Goal: Information Seeking & Learning: Understand process/instructions

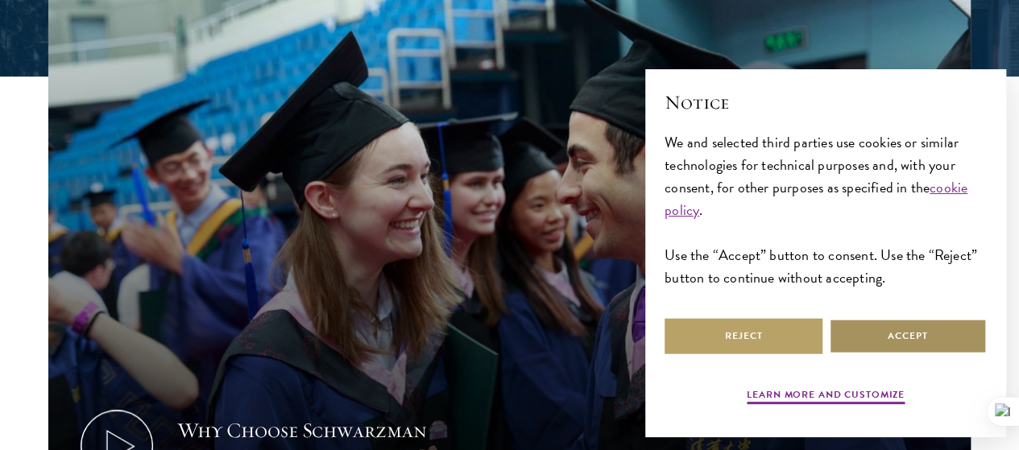
click at [845, 318] on button "Accept" at bounding box center [908, 336] width 158 height 36
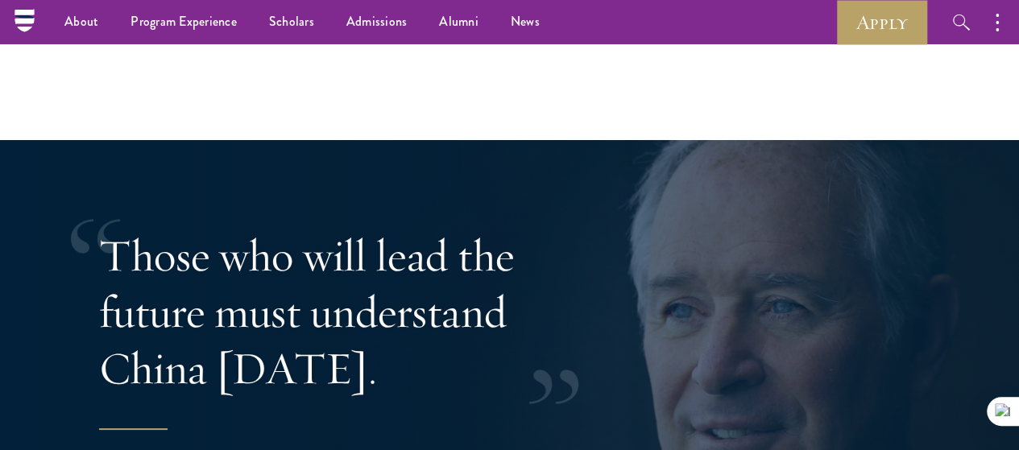
scroll to position [2872, 0]
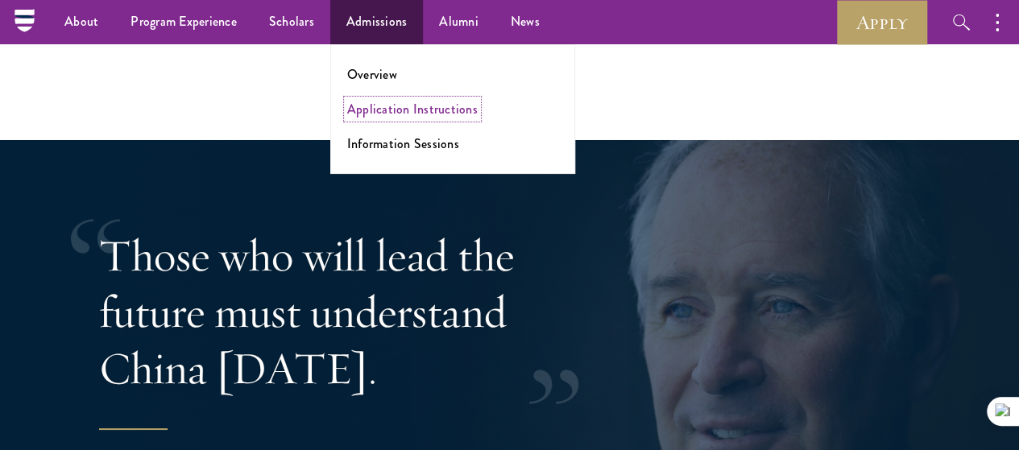
click at [393, 110] on link "Application Instructions" at bounding box center [412, 109] width 131 height 19
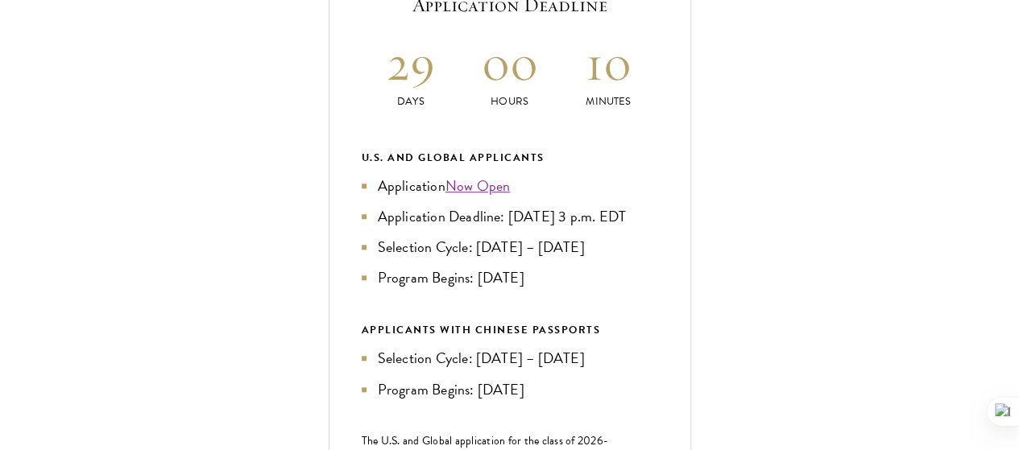
scroll to position [707, 0]
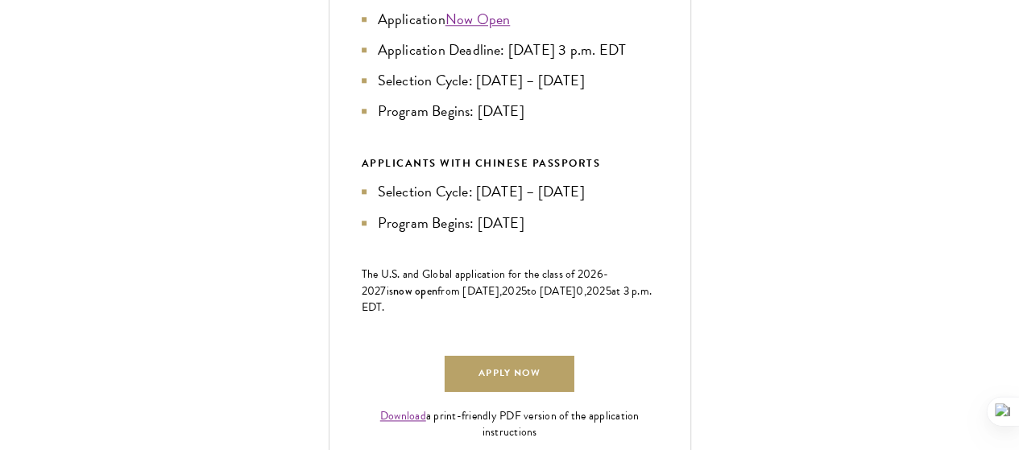
scroll to position [947, 0]
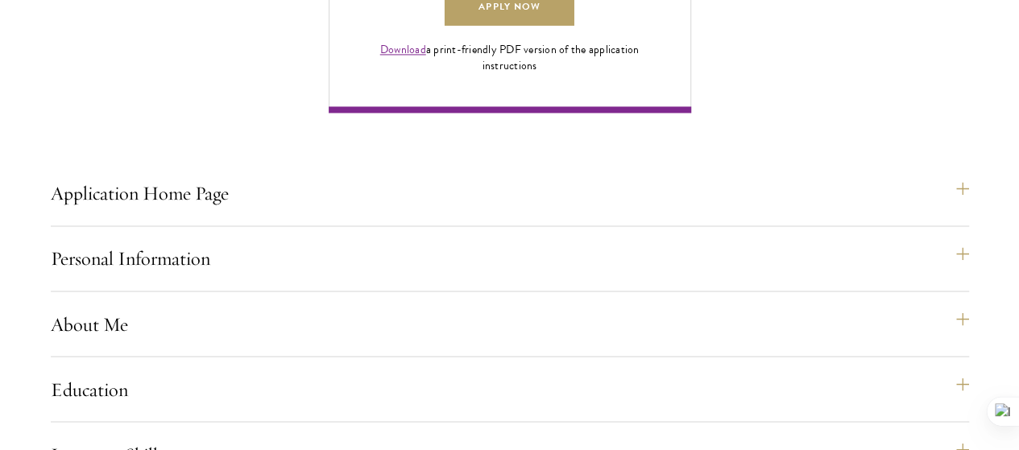
scroll to position [1239, 0]
